Goal: Task Accomplishment & Management: Manage account settings

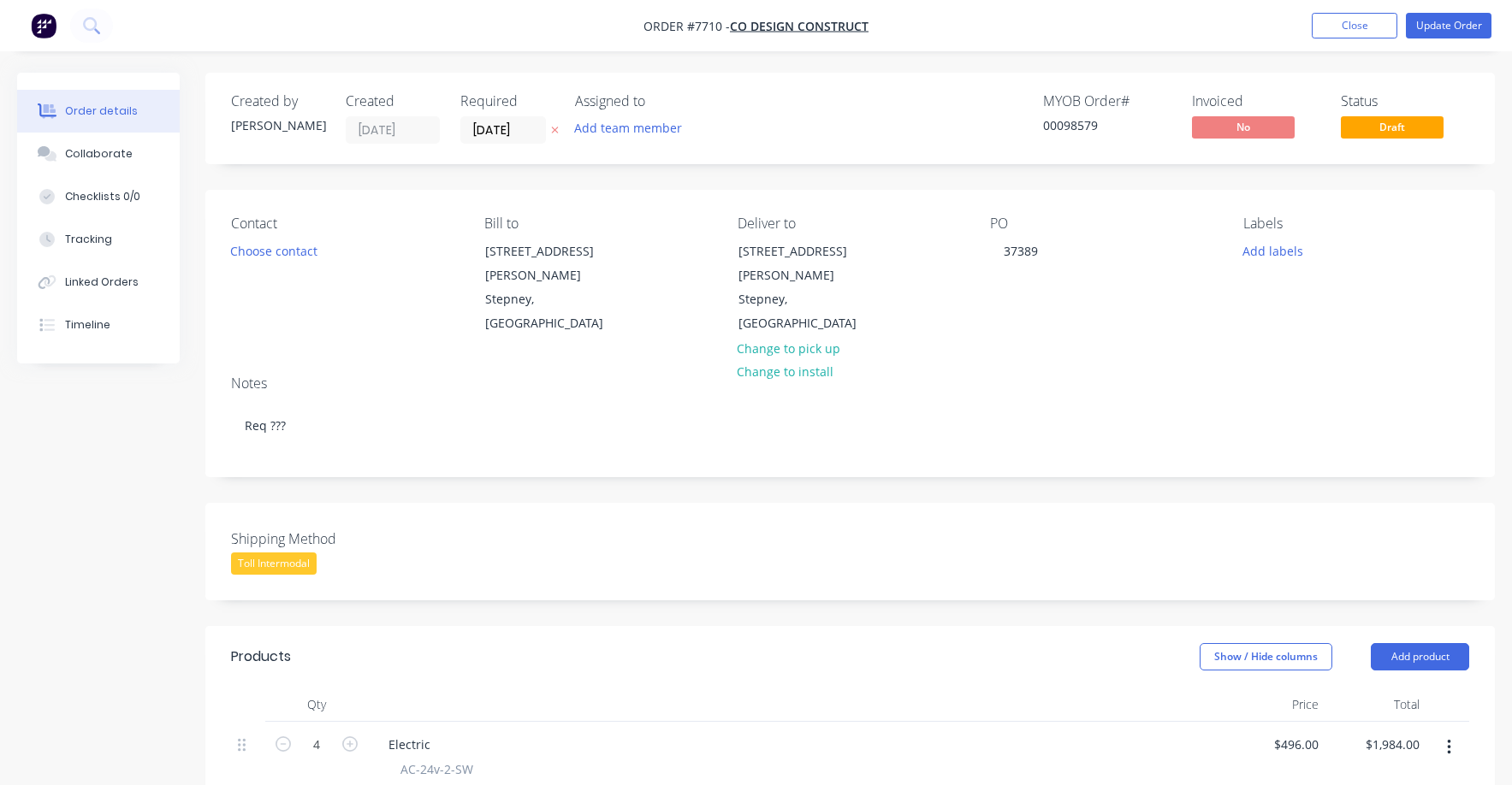
scroll to position [426, 0]
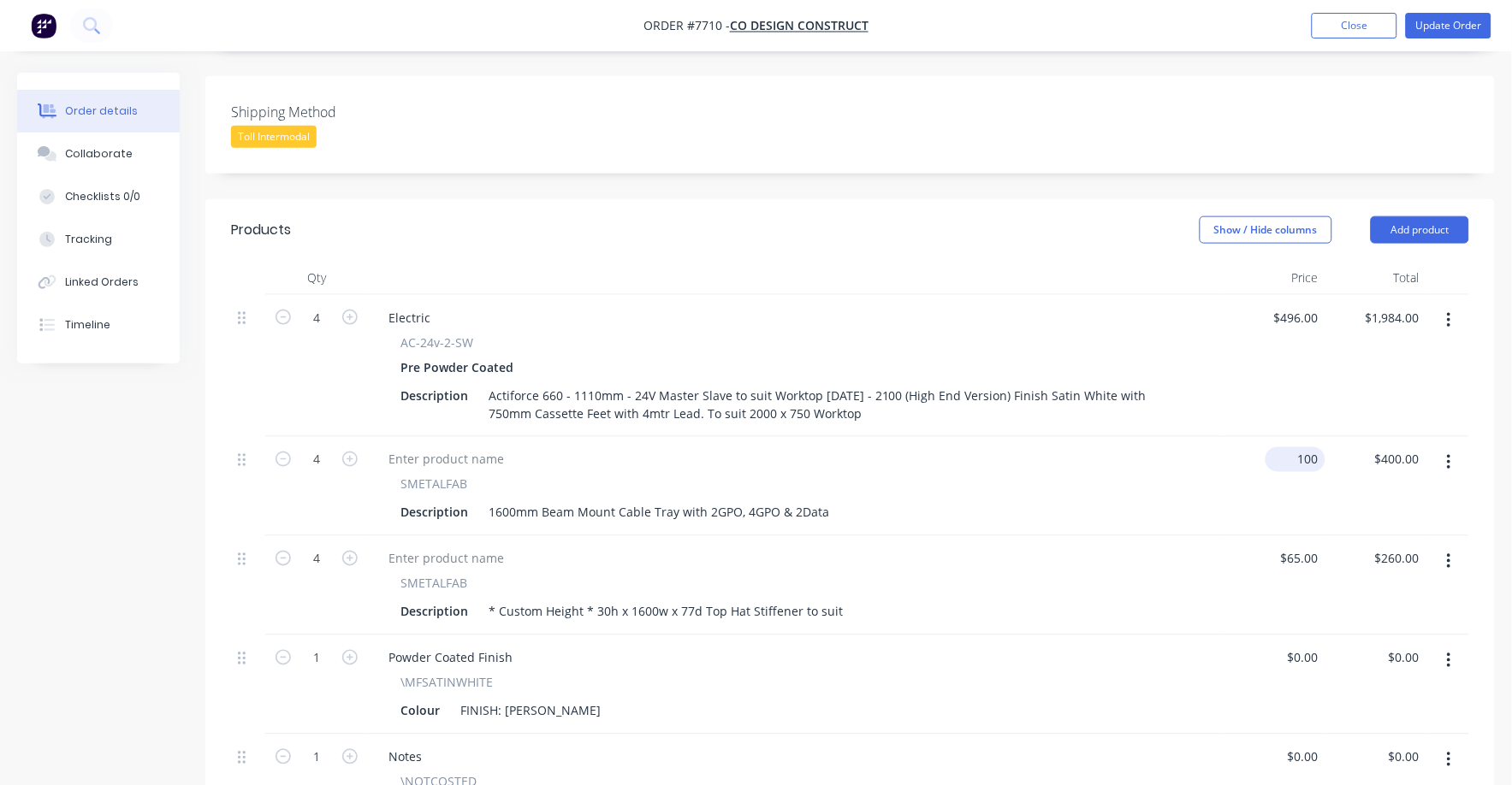
click at [1312, 447] on input "100" at bounding box center [1299, 460] width 53 height 25
type input "$112.00"
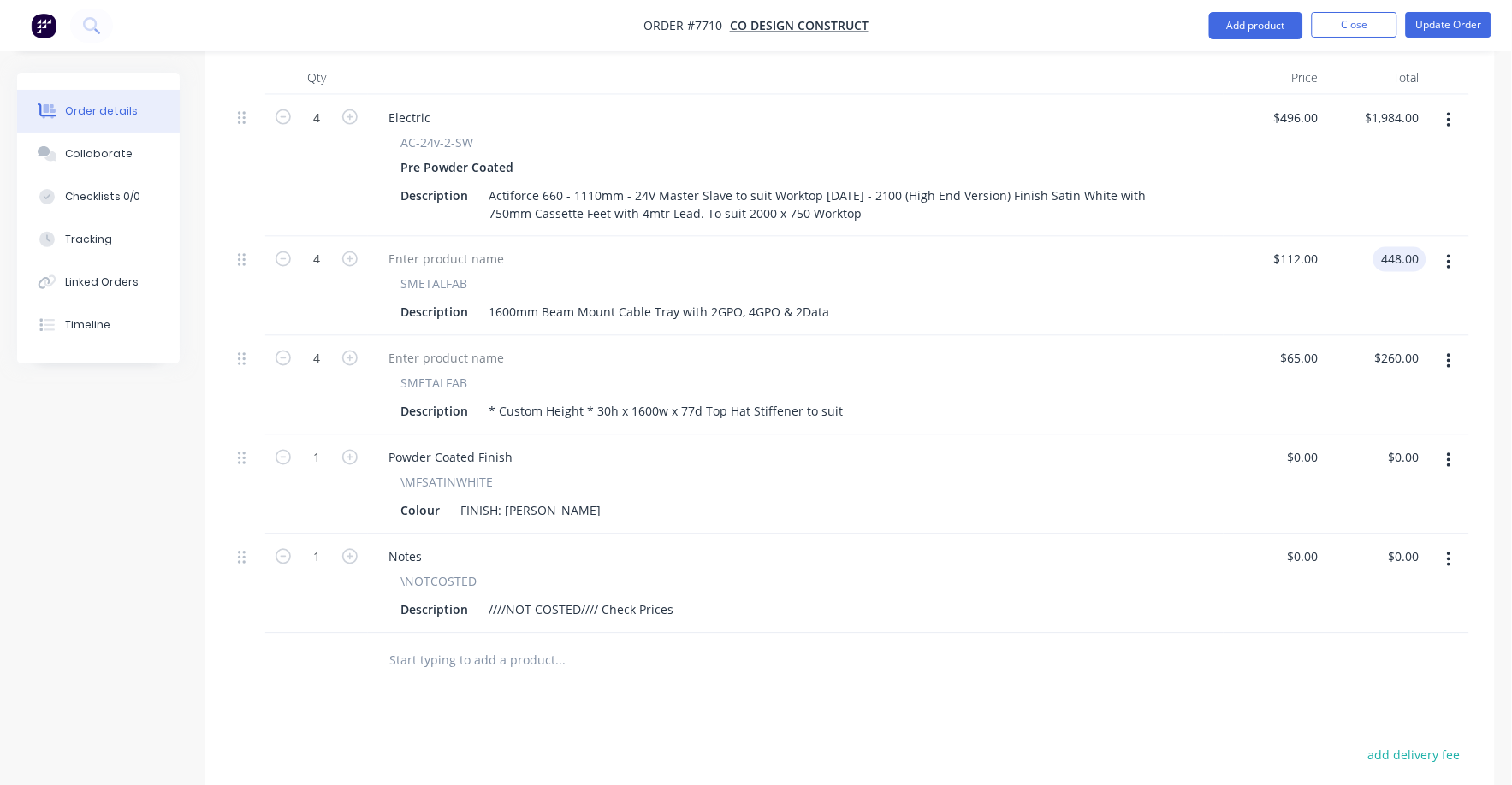
scroll to position [641, 0]
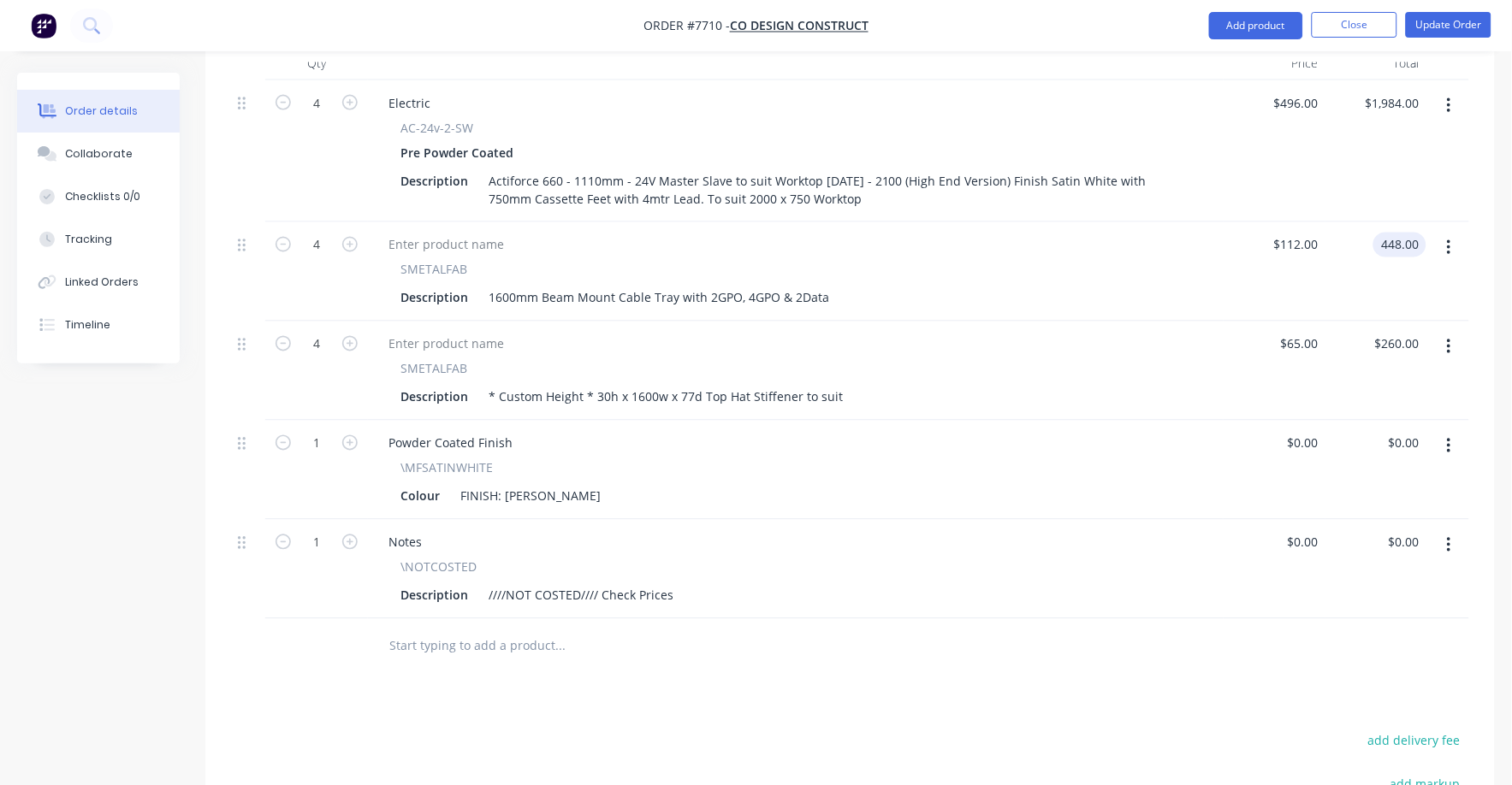
type input "$448.00"
click at [1454, 530] on button "button" at bounding box center [1449, 545] width 40 height 31
click at [1358, 681] on div "Delete" at bounding box center [1387, 693] width 132 height 25
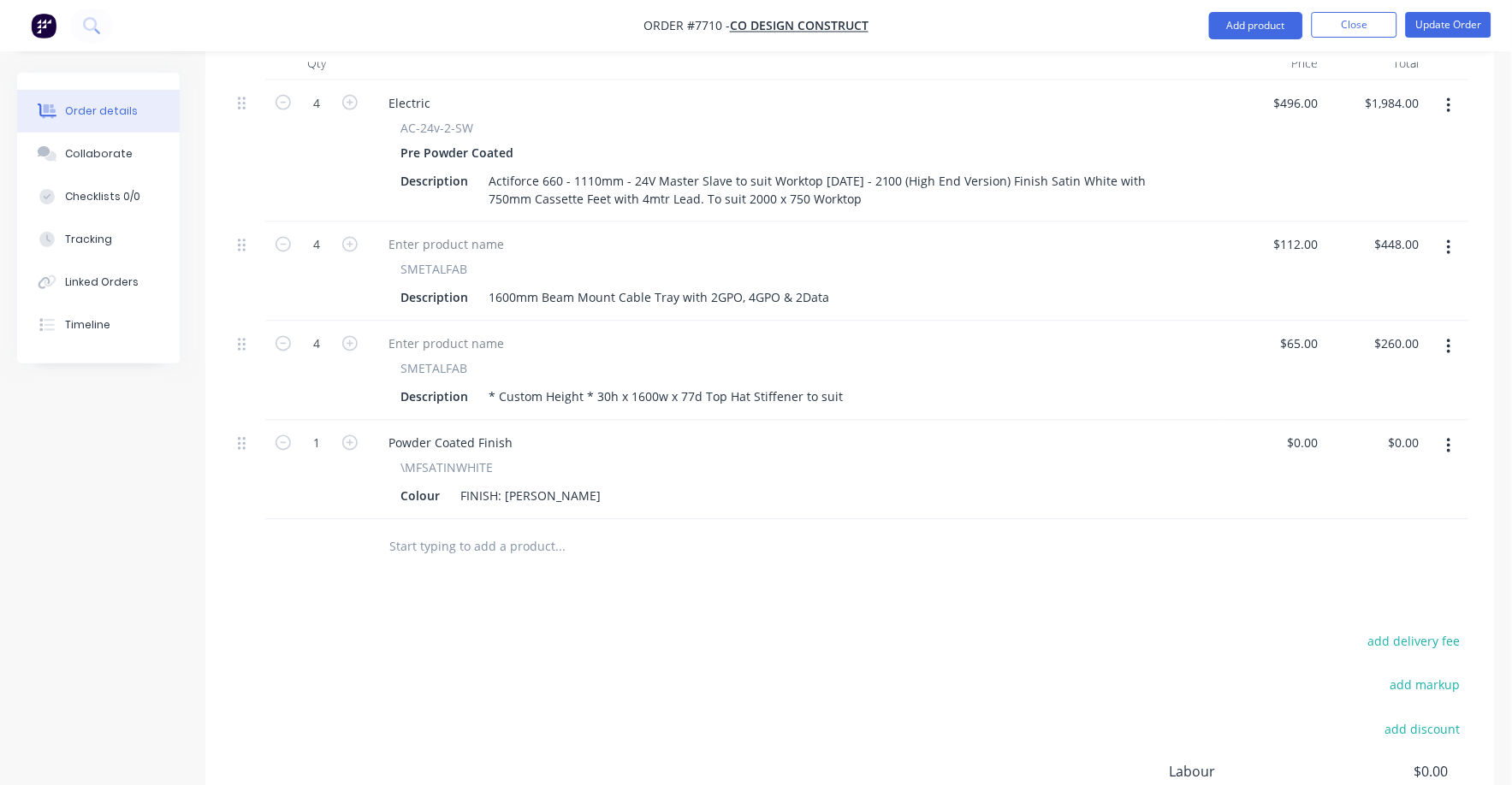
drag, startPoint x: 1268, startPoint y: 22, endPoint x: 1256, endPoint y: 72, distance: 51.4
click at [1256, 72] on div "Order #7710 - Co Design Construct Add product Close Update Order Order details …" at bounding box center [756, 167] width 1512 height 1616
click at [1430, 21] on button "Update Order" at bounding box center [1448, 25] width 85 height 25
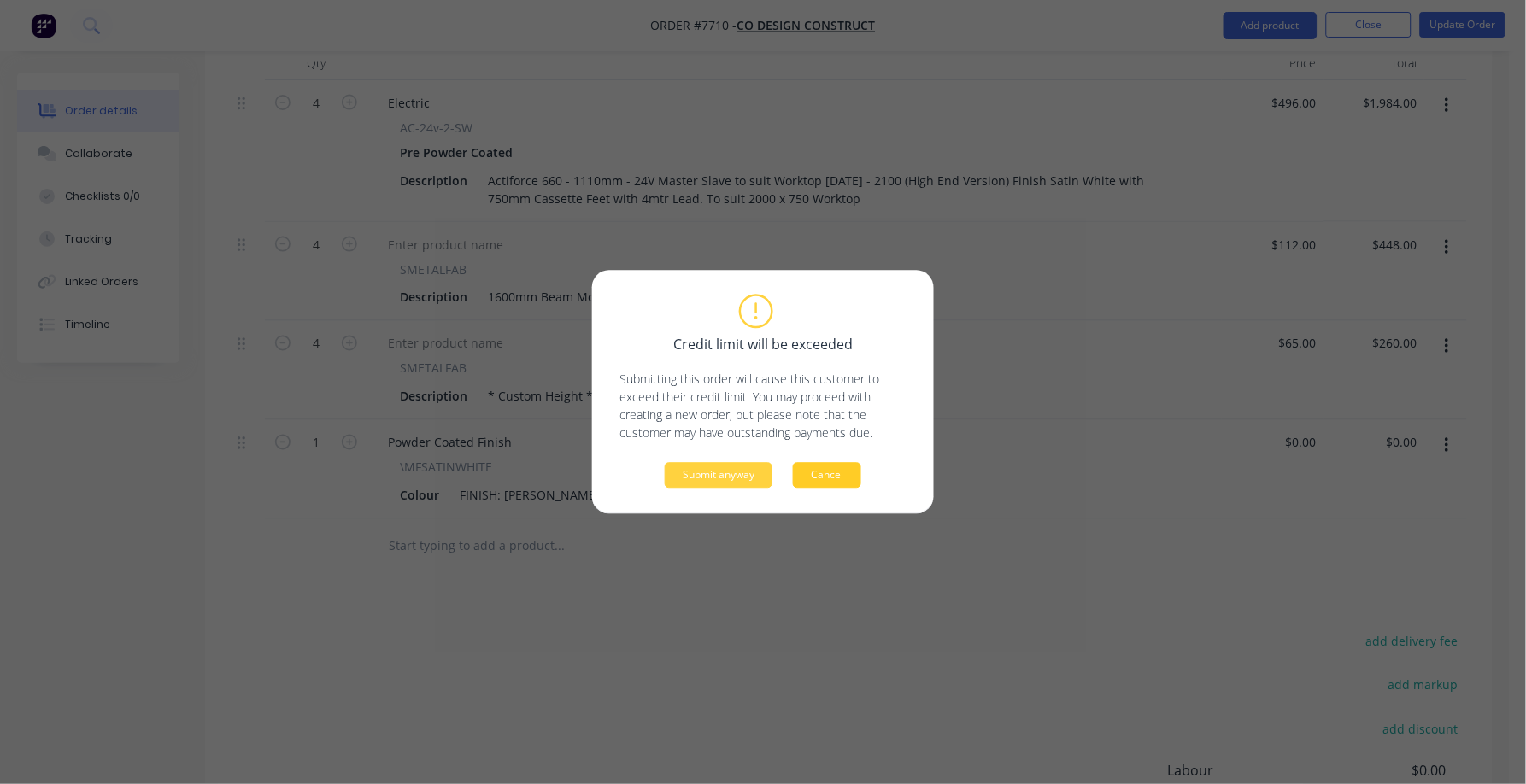
click at [827, 477] on button "Cancel" at bounding box center [827, 475] width 68 height 25
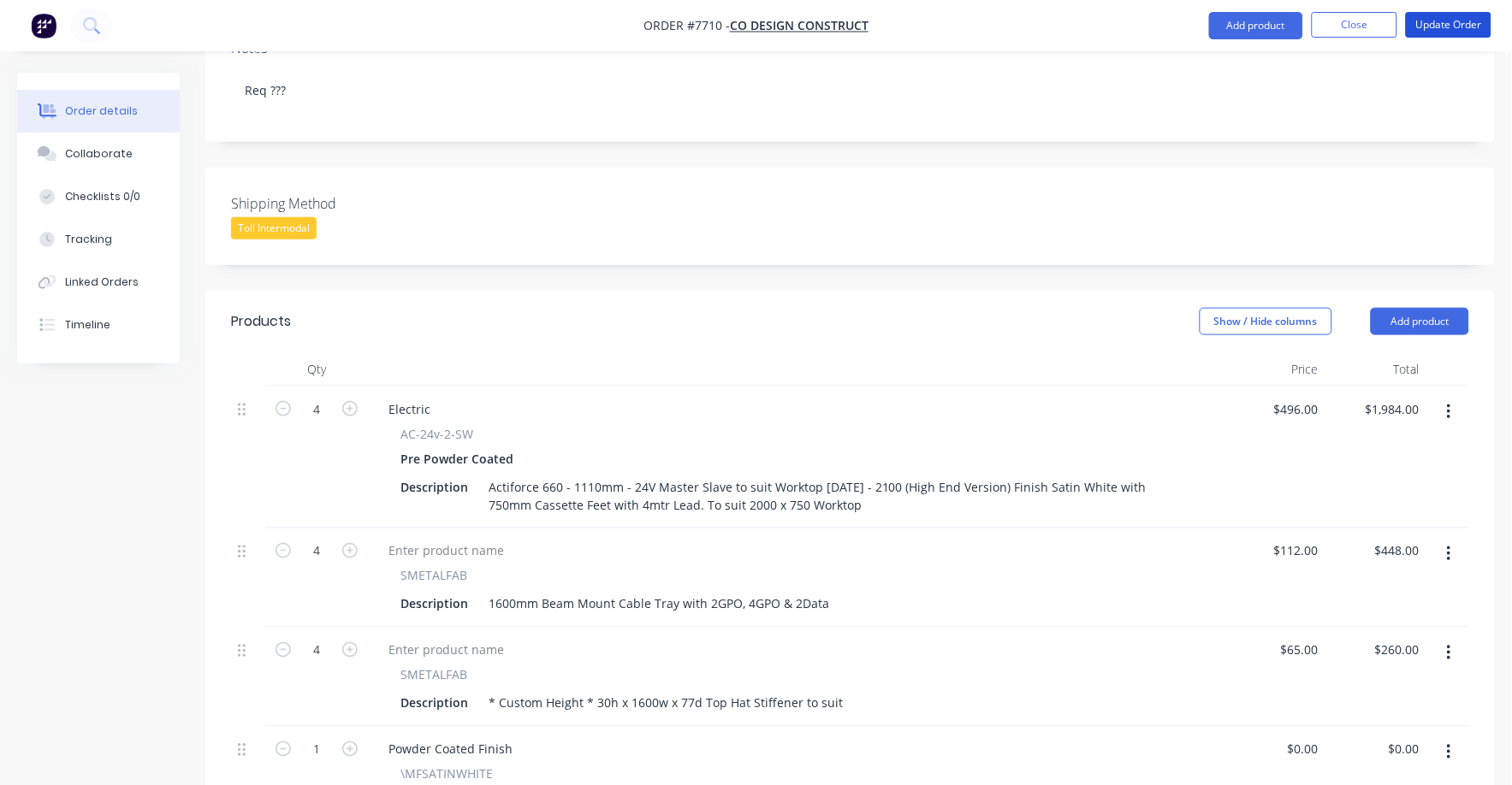
scroll to position [321, 0]
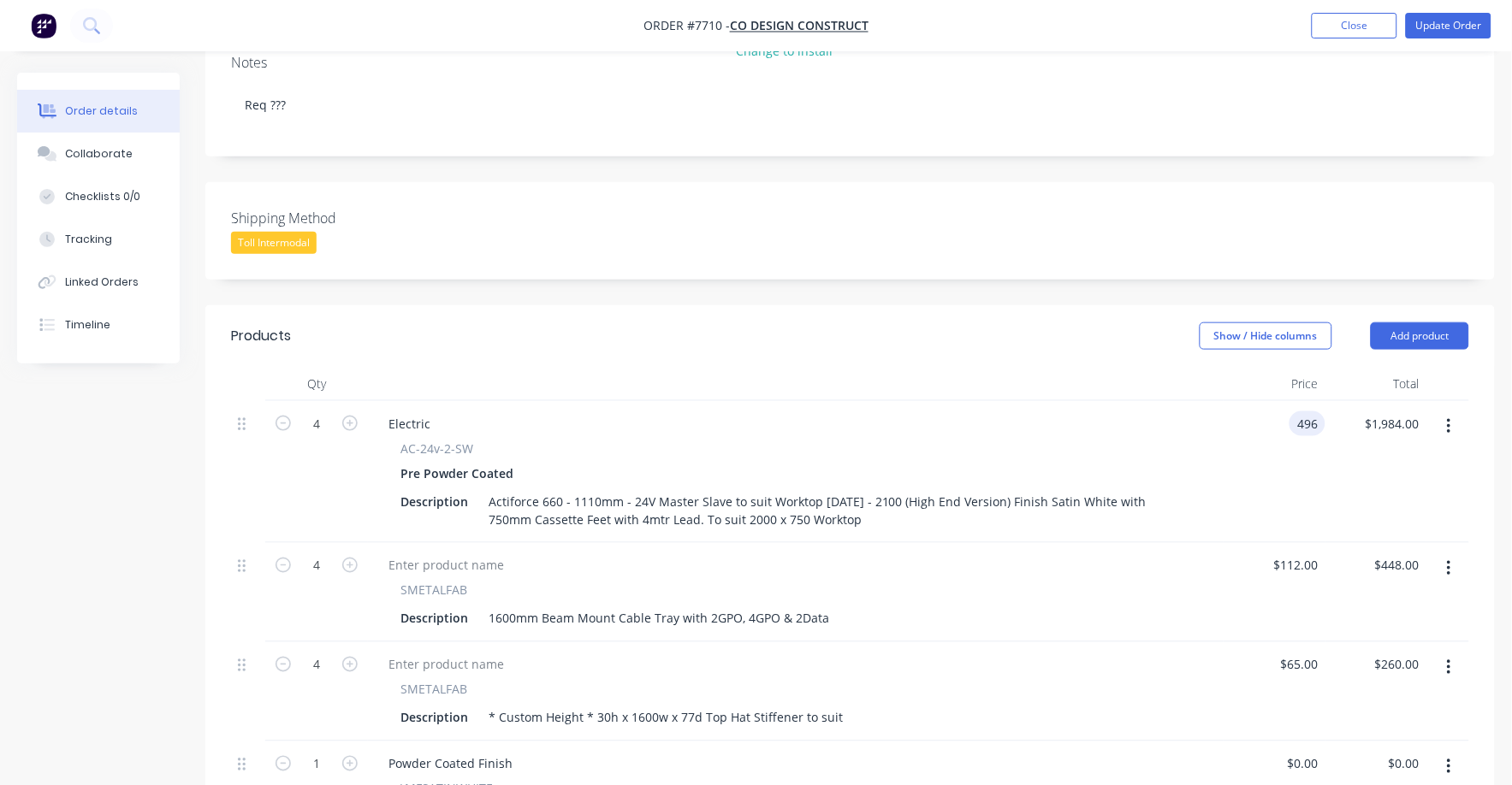
click at [1306, 411] on input "496" at bounding box center [1310, 424] width 29 height 25
type input "$400.00"
type input "$1,600.00"
click at [1167, 553] on div at bounding box center [795, 566] width 842 height 25
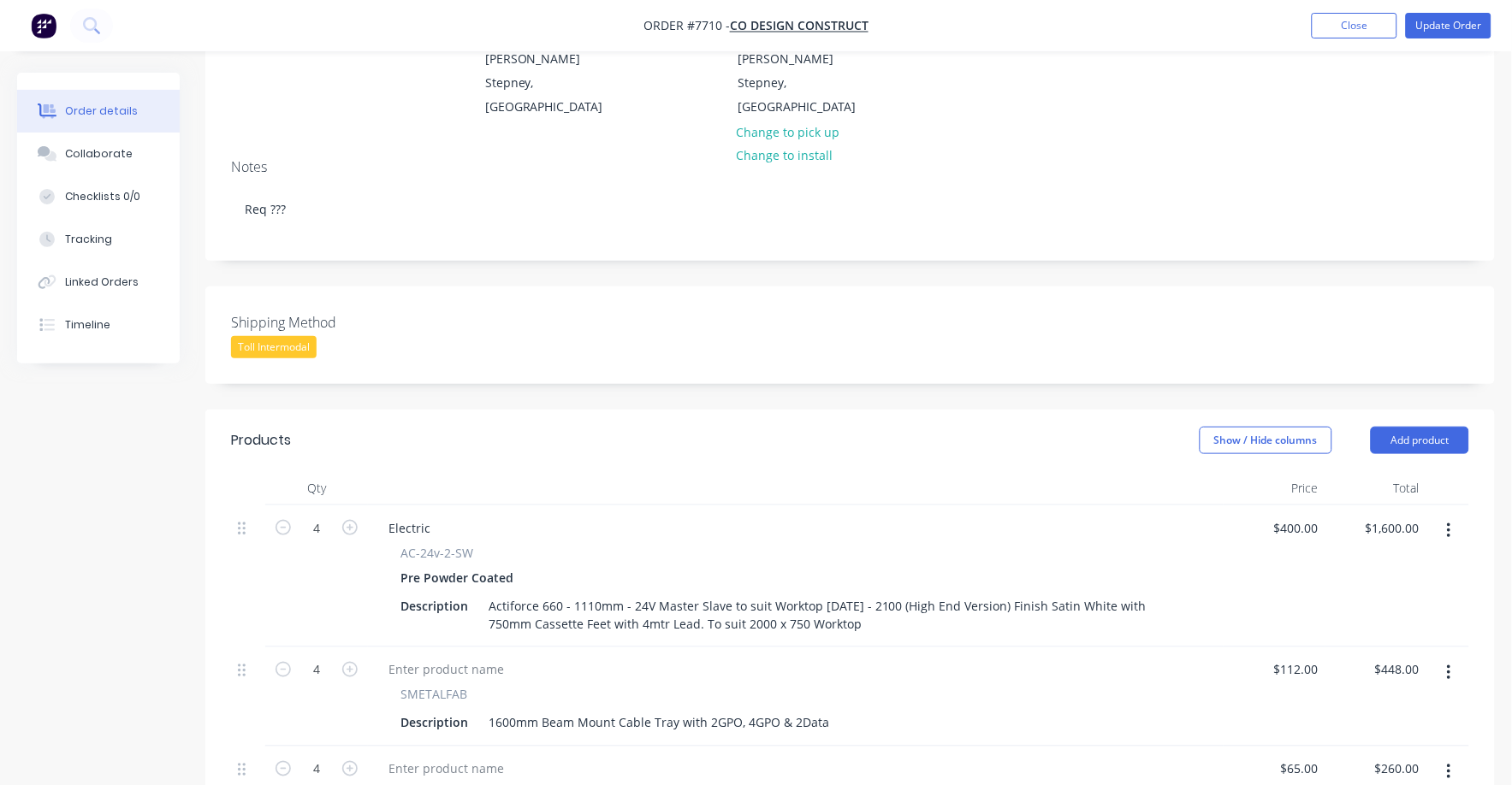
scroll to position [0, 0]
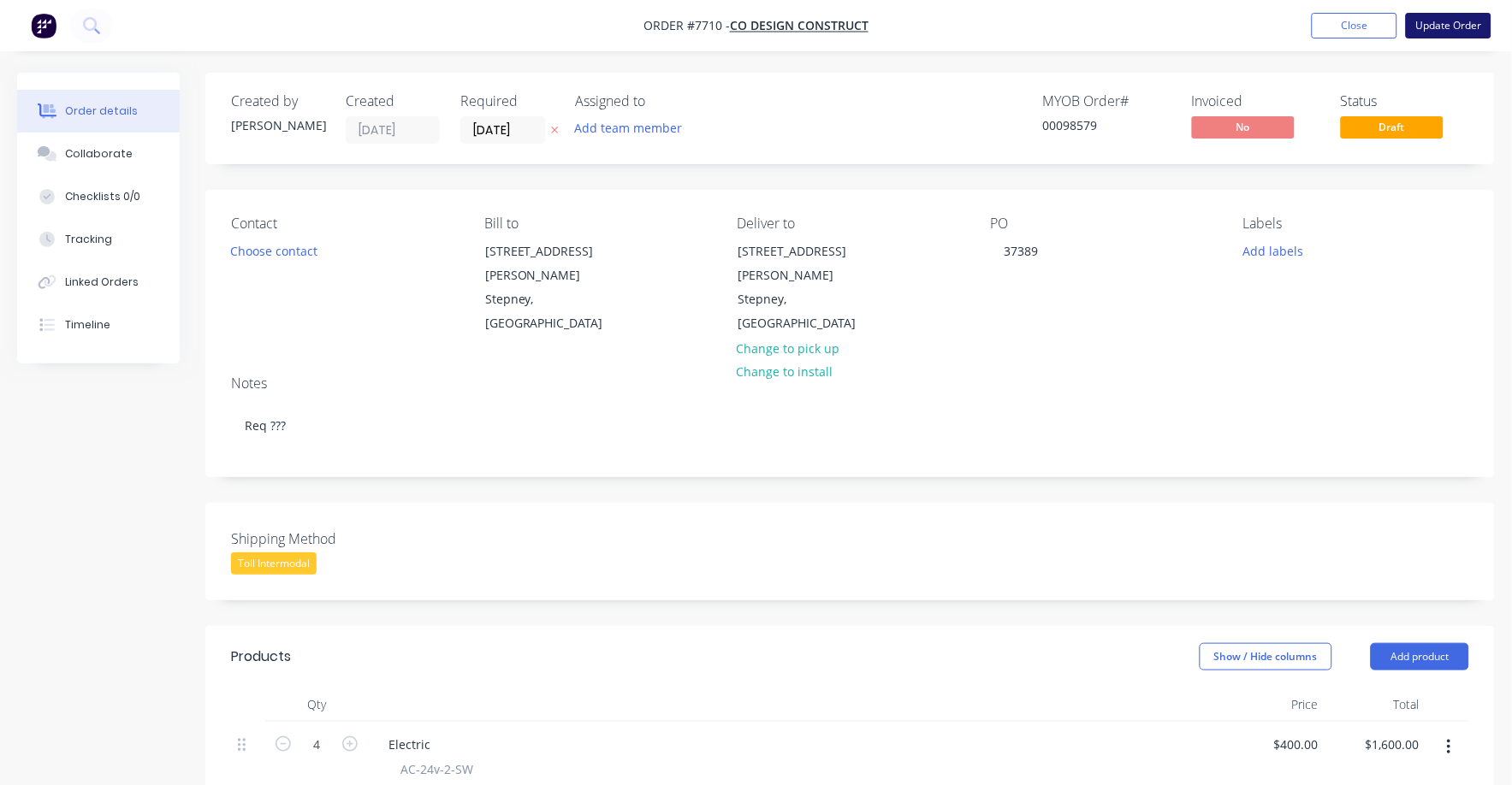
click at [1459, 25] on button "Update Order" at bounding box center [1448, 25] width 85 height 25
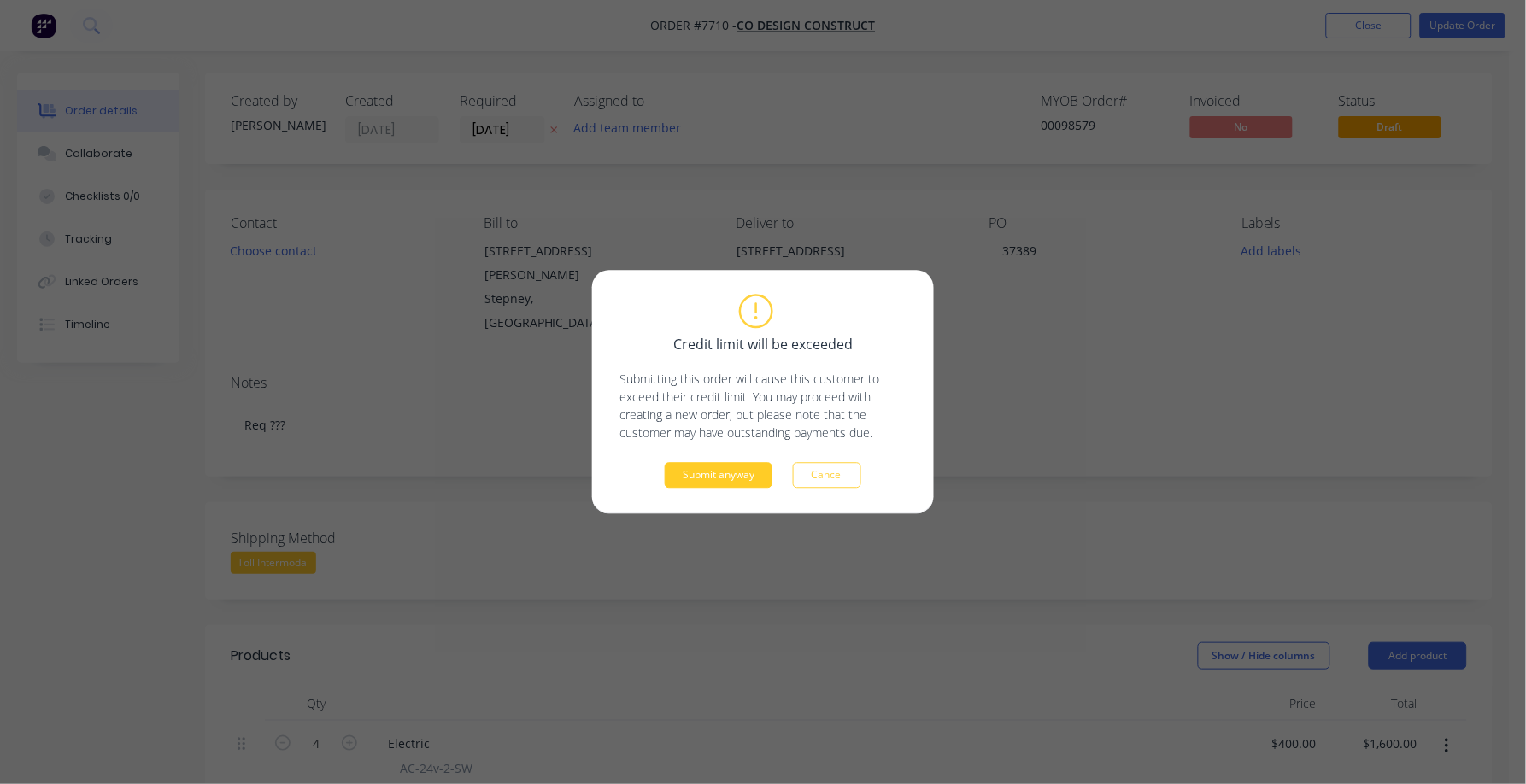
click at [692, 481] on button "Submit anyway" at bounding box center [718, 475] width 108 height 25
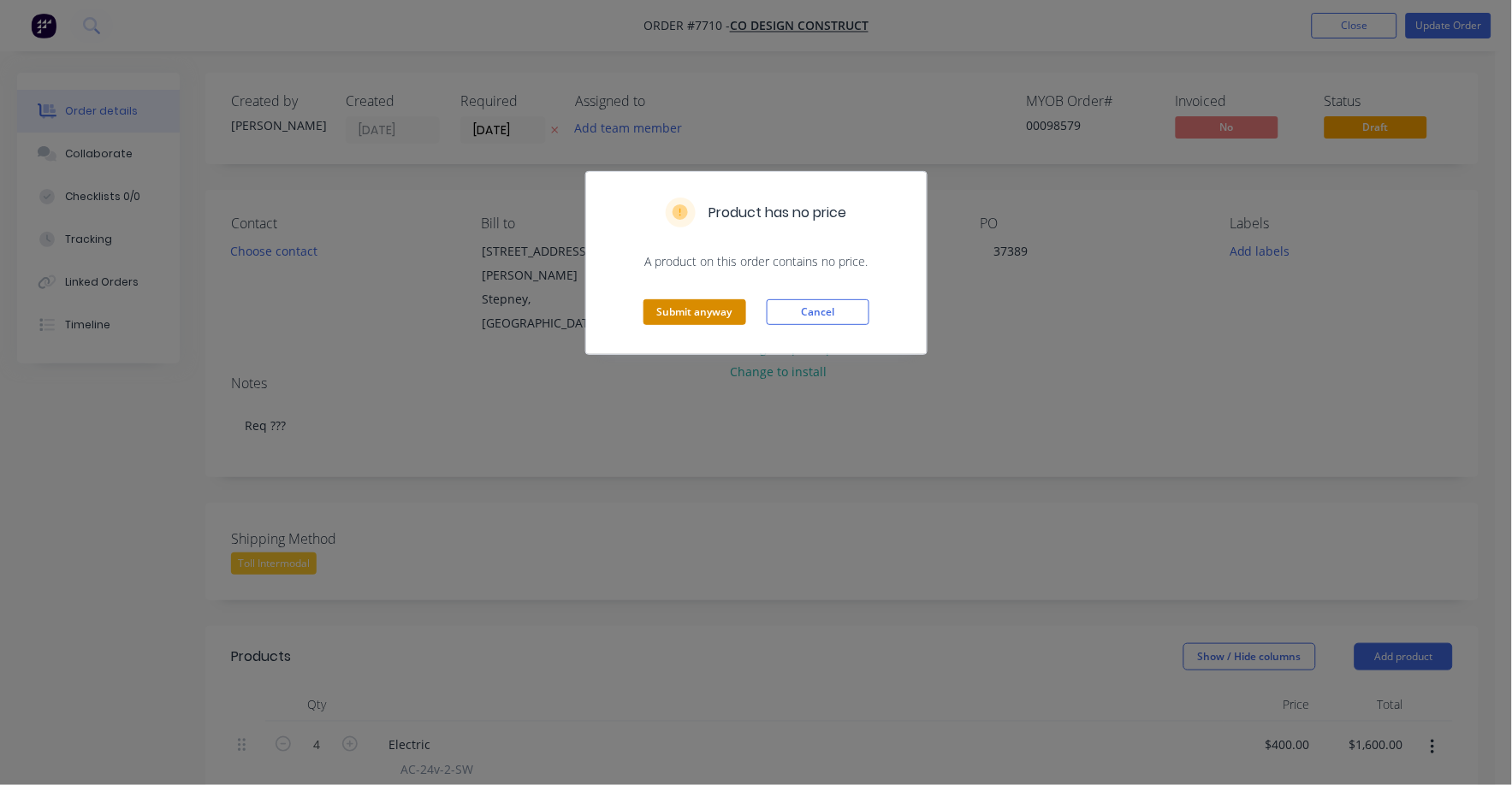
click at [706, 311] on button "Submit anyway" at bounding box center [694, 311] width 103 height 25
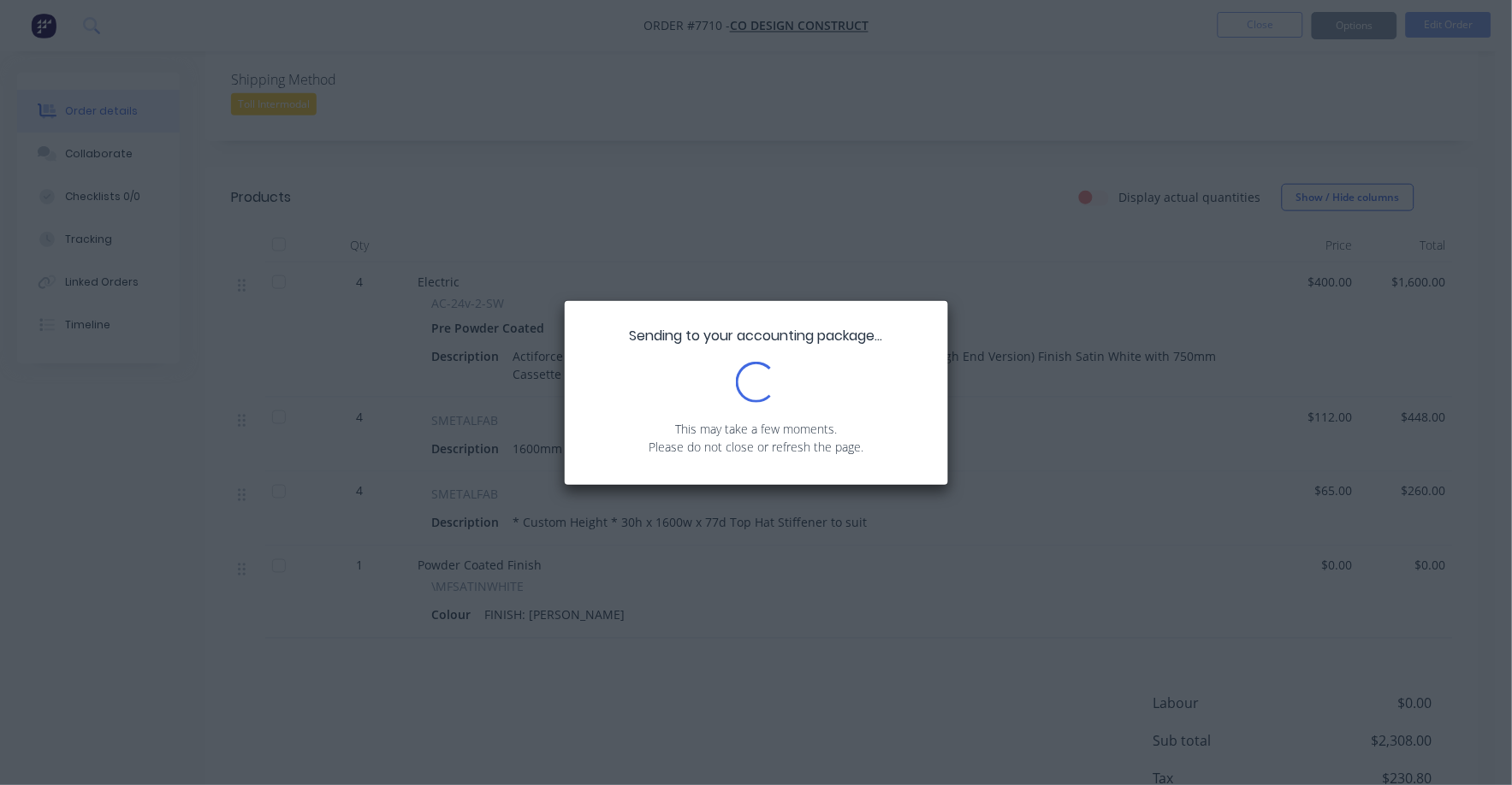
scroll to position [426, 0]
